Goal: Task Accomplishment & Management: Manage account settings

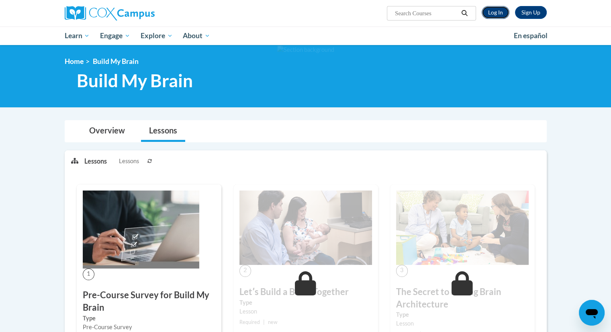
click at [492, 11] on link "Log In" at bounding box center [496, 12] width 28 height 13
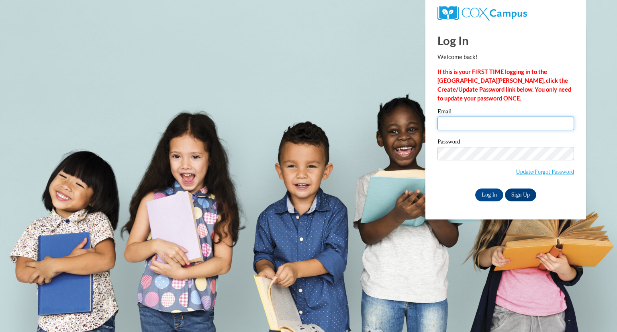
click at [485, 119] on input "Email" at bounding box center [506, 124] width 137 height 14
type input "[EMAIL_ADDRESS][DOMAIN_NAME]"
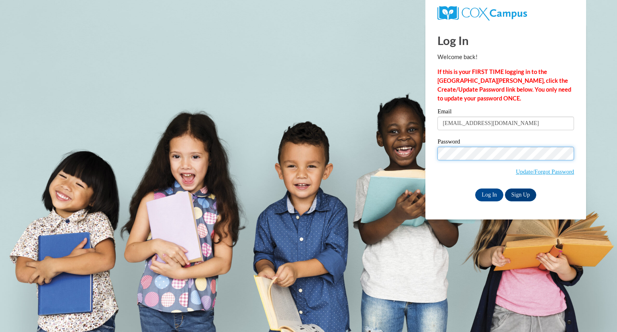
click at [476, 189] on input "Log In" at bounding box center [490, 195] width 28 height 13
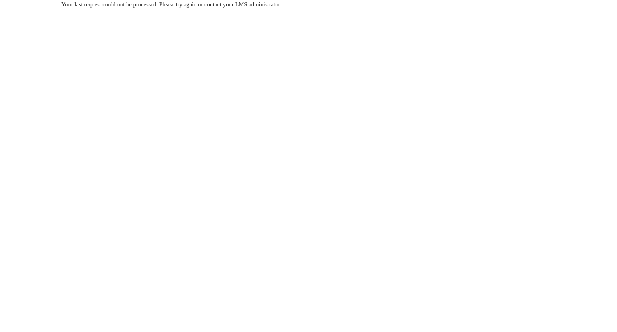
click at [278, 92] on body "Your last request could not be processed. Please try again or contact your LMS …" at bounding box center [308, 166] width 617 height 332
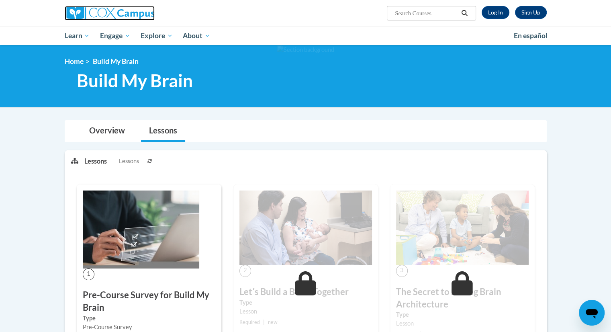
click at [108, 16] on img at bounding box center [110, 13] width 90 height 14
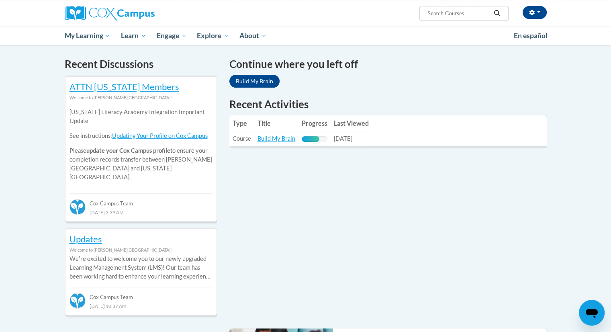
scroll to position [241, 0]
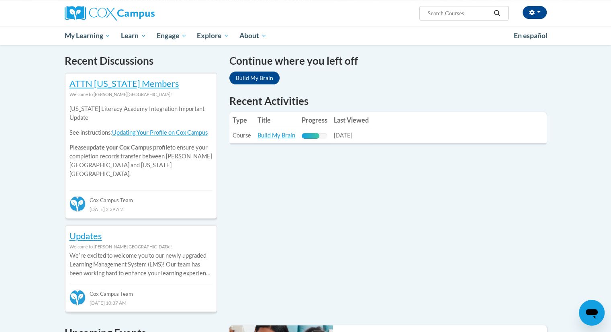
click at [369, 122] on th "Last Viewed" at bounding box center [351, 120] width 41 height 16
click at [276, 139] on link "Build My Brain" at bounding box center [277, 135] width 38 height 7
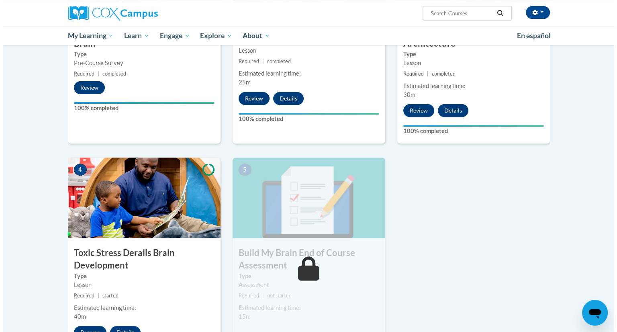
scroll to position [322, 0]
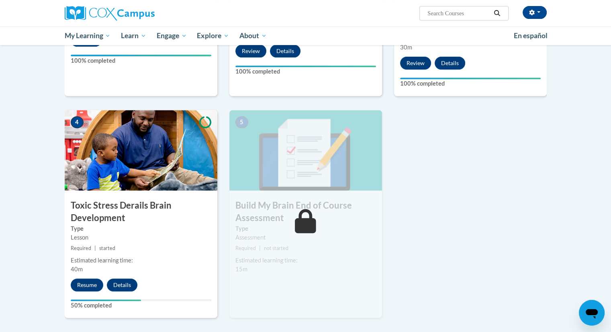
click at [152, 182] on img at bounding box center [141, 150] width 153 height 80
click at [81, 290] on button "Resume" at bounding box center [87, 285] width 33 height 13
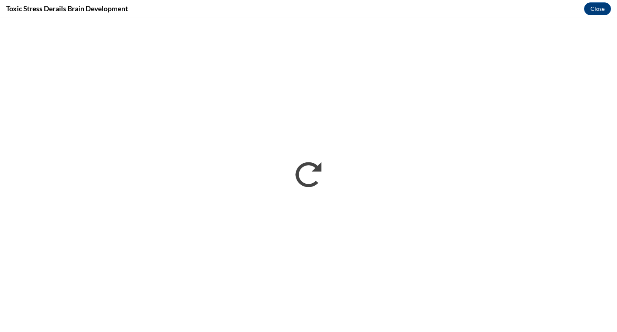
scroll to position [0, 0]
